Goal: Task Accomplishment & Management: Manage account settings

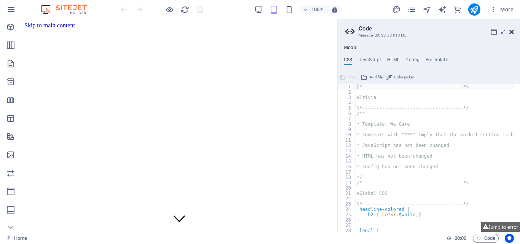
click at [510, 33] on icon at bounding box center [511, 32] width 5 height 6
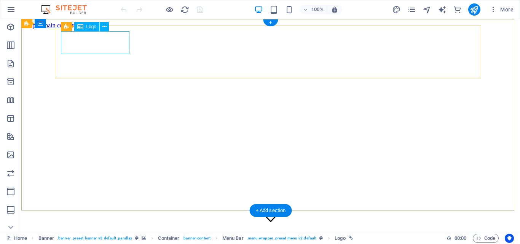
select select "px"
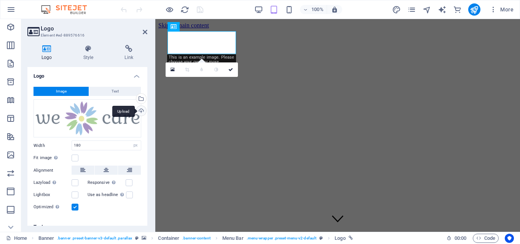
click at [139, 110] on div "Upload" at bounding box center [140, 111] width 11 height 11
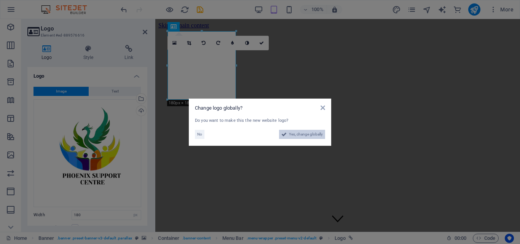
click at [299, 134] on span "Yes, change globally" at bounding box center [306, 134] width 34 height 9
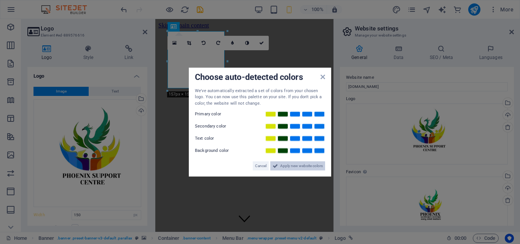
click at [292, 166] on span "Apply new website colors" at bounding box center [301, 165] width 43 height 9
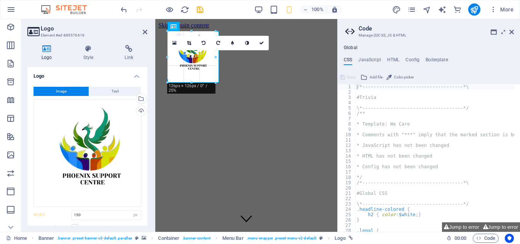
drag, startPoint x: 224, startPoint y: 59, endPoint x: 218, endPoint y: 60, distance: 5.8
type input "135"
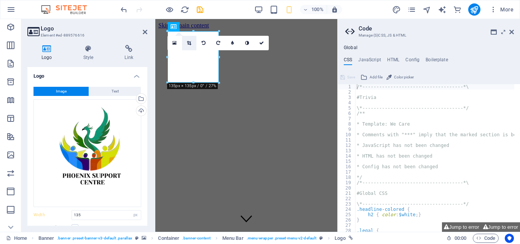
click at [189, 41] on icon at bounding box center [189, 43] width 4 height 5
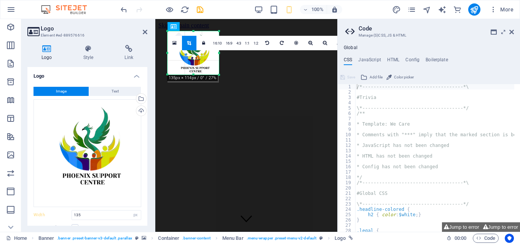
drag, startPoint x: 194, startPoint y: 82, endPoint x: 195, endPoint y: 74, distance: 8.1
click at [195, 74] on div at bounding box center [192, 74] width 51 height 3
drag, startPoint x: 220, startPoint y: 52, endPoint x: 213, endPoint y: 53, distance: 7.3
click at [213, 53] on div at bounding box center [211, 52] width 3 height 43
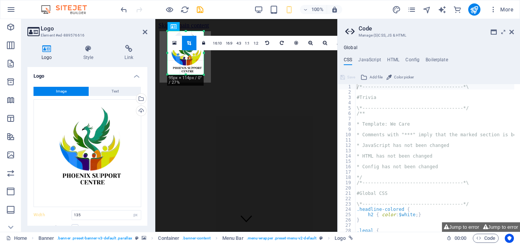
drag, startPoint x: 168, startPoint y: 54, endPoint x: 176, endPoint y: 56, distance: 8.1
click at [176, 56] on div "180 170 160 150 140 130 120 110 100 90 80 70 60 50 40 30 20 10 0 -10 -20 -30 -4…" at bounding box center [185, 52] width 36 height 43
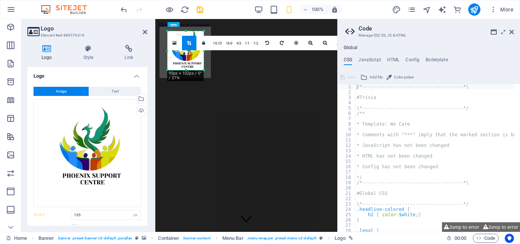
drag, startPoint x: 187, startPoint y: 31, endPoint x: 189, endPoint y: 36, distance: 5.1
click at [189, 36] on div "180 170 160 150 140 130 120 110 100 90 80 70 60 50 40 30 20 10 0 -10 -20 -30 -4…" at bounding box center [185, 50] width 36 height 39
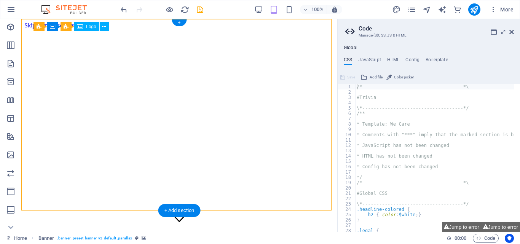
drag, startPoint x: 51, startPoint y: 55, endPoint x: 38, endPoint y: 56, distance: 12.6
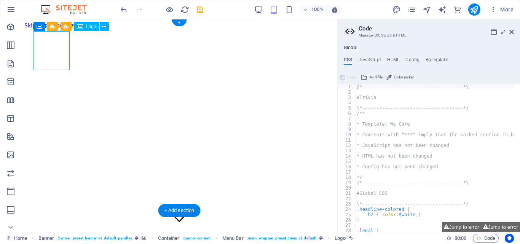
drag, startPoint x: 51, startPoint y: 54, endPoint x: 54, endPoint y: 49, distance: 6.0
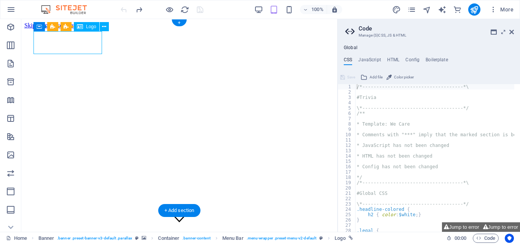
drag, startPoint x: 82, startPoint y: 44, endPoint x: 99, endPoint y: 43, distance: 16.8
select select "px"
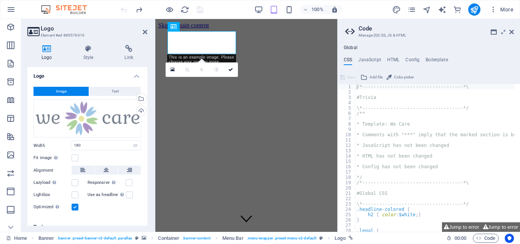
type input "135"
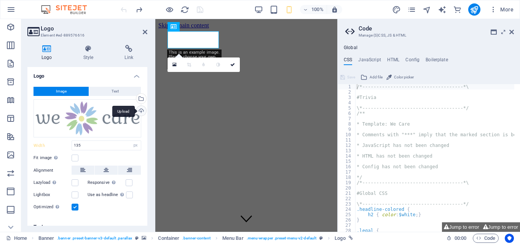
click at [137, 108] on div "Upload" at bounding box center [140, 111] width 11 height 11
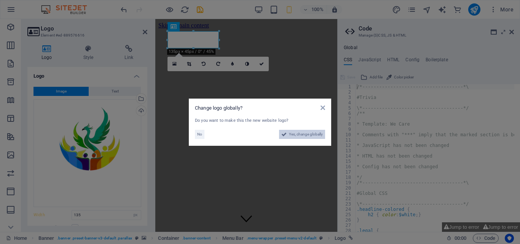
click at [294, 133] on span "Yes, change globally" at bounding box center [306, 134] width 34 height 9
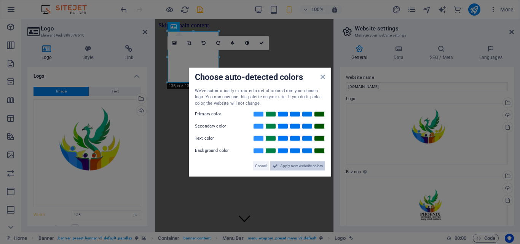
click at [297, 164] on span "Apply new website colors" at bounding box center [301, 165] width 43 height 9
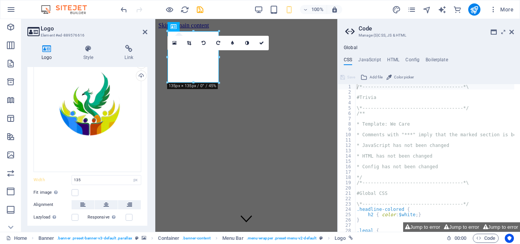
scroll to position [37, 0]
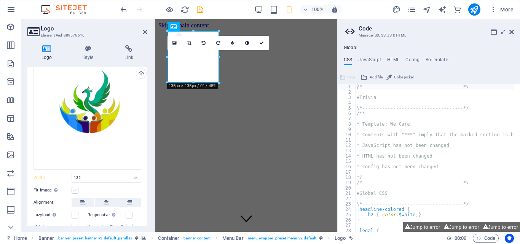
click at [74, 189] on label at bounding box center [75, 190] width 7 height 7
click at [0, 0] on input "Fit image Automatically fit image to a fixed width and height" at bounding box center [0, 0] width 0 height 0
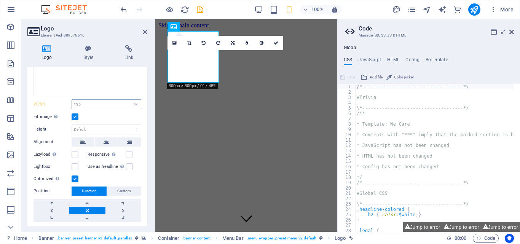
scroll to position [130, 0]
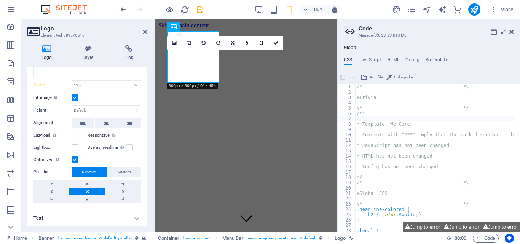
click at [411, 121] on div "/*------------------------------------*\ #Trivia \*----------------------------…" at bounding box center [473, 160] width 236 height 153
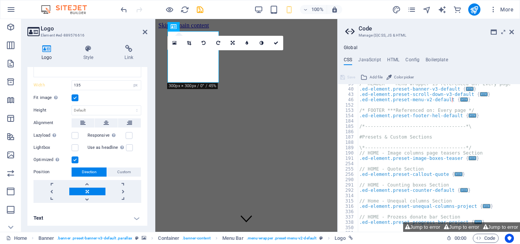
scroll to position [228, 0]
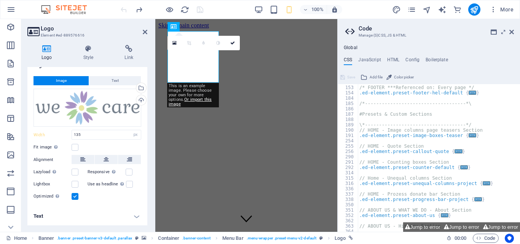
scroll to position [10, 0]
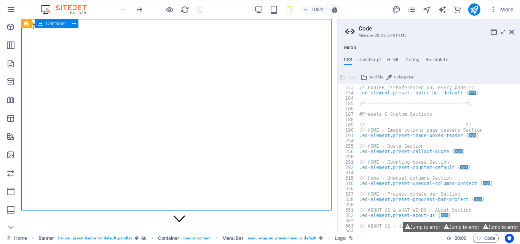
drag, startPoint x: 174, startPoint y: 67, endPoint x: 309, endPoint y: 68, distance: 135.0
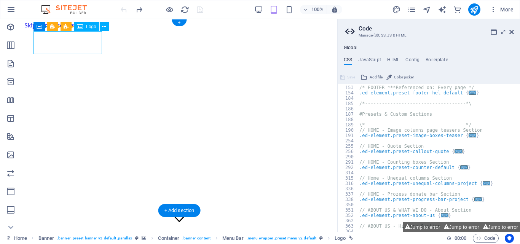
select select "px"
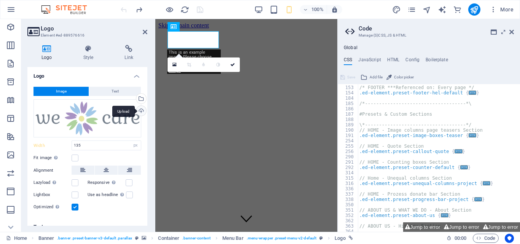
click at [140, 109] on div "Upload" at bounding box center [140, 111] width 11 height 11
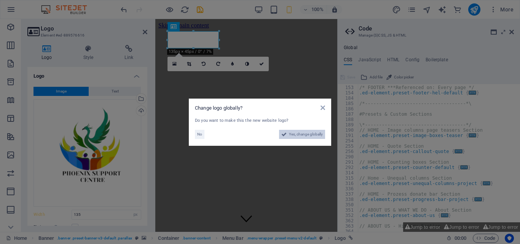
click at [312, 135] on span "Yes, change globally" at bounding box center [306, 134] width 34 height 9
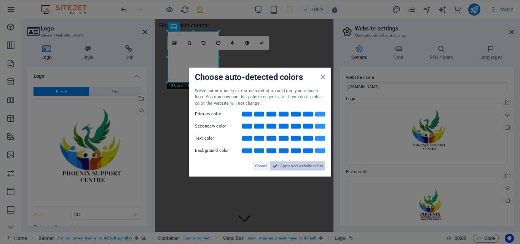
click at [293, 165] on span "Apply new website colors" at bounding box center [301, 165] width 43 height 9
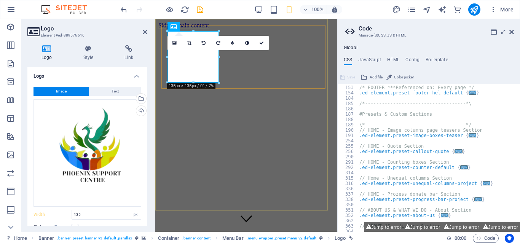
scroll to position [228, 0]
click at [187, 40] on link at bounding box center [189, 43] width 14 height 14
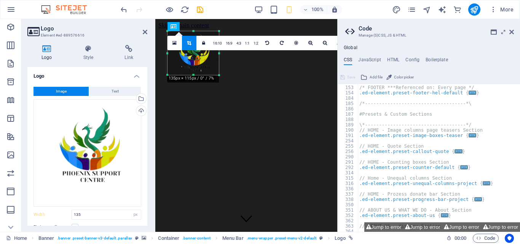
drag, startPoint x: 194, startPoint y: 81, endPoint x: 194, endPoint y: 74, distance: 7.6
click at [194, 74] on div at bounding box center [192, 75] width 51 height 3
drag, startPoint x: 219, startPoint y: 53, endPoint x: 211, endPoint y: 56, distance: 8.4
click at [211, 56] on div at bounding box center [211, 53] width 3 height 44
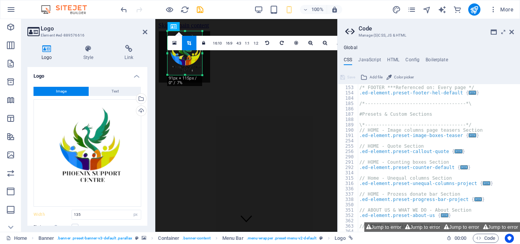
drag, startPoint x: 167, startPoint y: 53, endPoint x: 176, endPoint y: 54, distance: 8.8
click at [176, 54] on div "180 170 160 150 140 130 120 110 100 90 80 70 60 50 40 30 20 10 0 -10 -20 -30 -4…" at bounding box center [184, 53] width 35 height 44
click at [186, 35] on div "180 170 160 150 140 130 120 110 100 90 80 70 60 50 40 30 20 10 0 -10 -20 -30 -4…" at bounding box center [184, 51] width 35 height 41
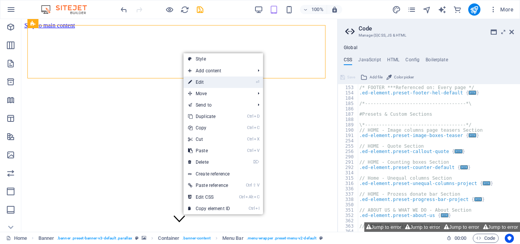
drag, startPoint x: 197, startPoint y: 80, endPoint x: 42, endPoint y: 60, distance: 156.4
click at [197, 80] on link "⏎ Edit" at bounding box center [208, 81] width 51 height 11
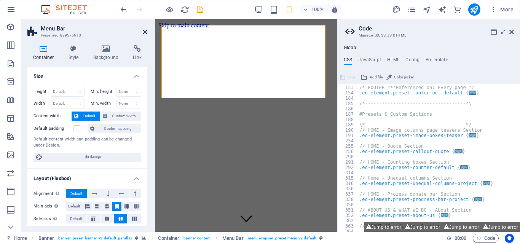
click at [147, 30] on icon at bounding box center [145, 32] width 5 height 6
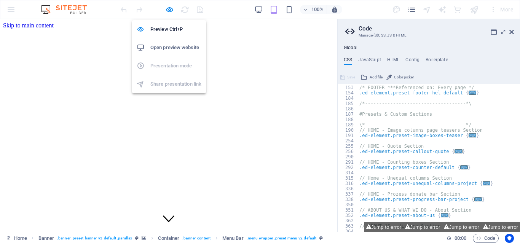
click at [164, 45] on h6 "Open preview website" at bounding box center [175, 47] width 51 height 9
